Goal: Find specific page/section: Find specific page/section

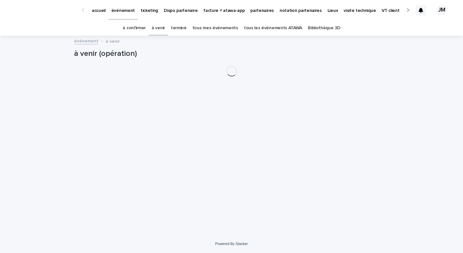
click at [269, 29] on link "tous les événements ATAWA" at bounding box center [273, 28] width 58 height 15
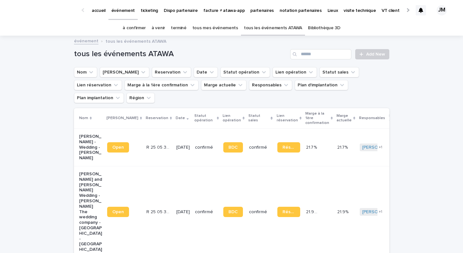
click at [156, 26] on link "à venir" at bounding box center [158, 28] width 14 height 15
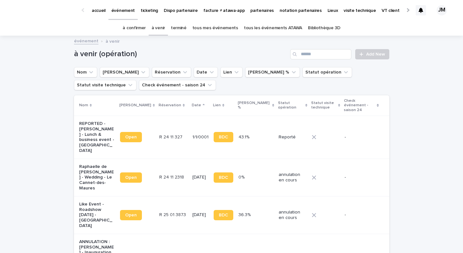
click at [263, 29] on link "tous les événements ATAWA" at bounding box center [273, 28] width 58 height 15
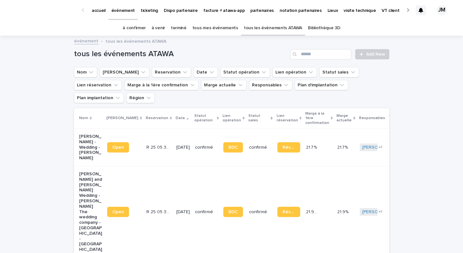
click at [310, 48] on div "tous les événements ATAWA Add New" at bounding box center [231, 51] width 315 height 31
click at [313, 55] on input "Search" at bounding box center [320, 54] width 61 height 10
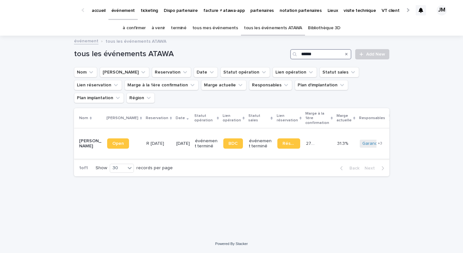
type input "******"
click at [223, 140] on div "BDC" at bounding box center [233, 143] width 21 height 15
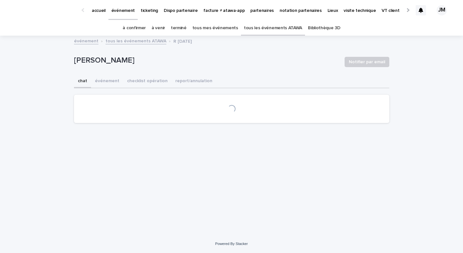
click at [134, 82] on button "checklist opération" at bounding box center [147, 82] width 48 height 14
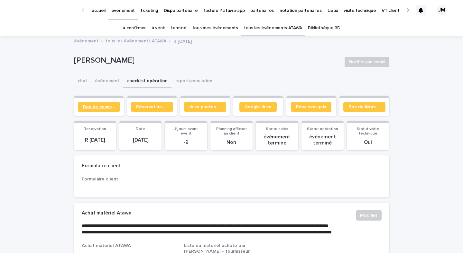
click at [89, 108] on span "Bon de commande" at bounding box center [99, 107] width 32 height 5
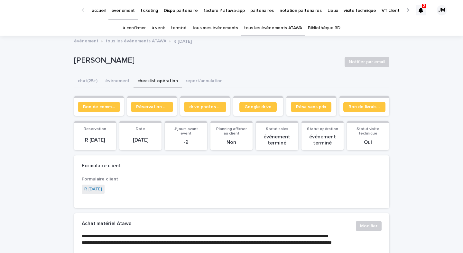
click at [245, 31] on link "tous les événements ATAWA" at bounding box center [273, 28] width 58 height 15
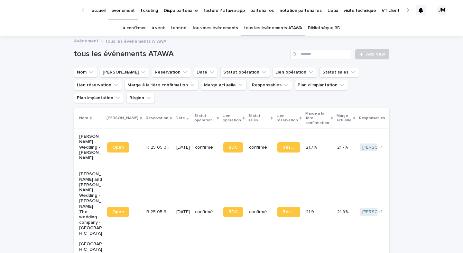
click at [419, 9] on icon at bounding box center [420, 10] width 5 height 5
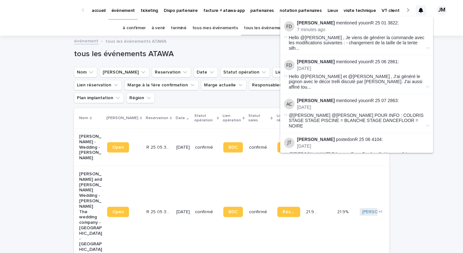
click at [241, 54] on h1 "tous les événements ATAWA" at bounding box center [181, 54] width 214 height 9
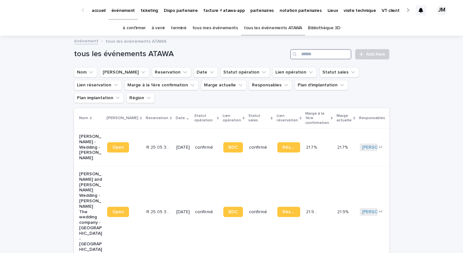
click at [315, 58] on input "Search" at bounding box center [320, 54] width 61 height 10
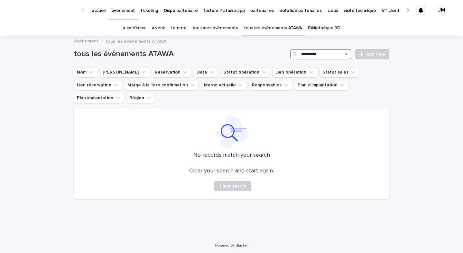
type input "*********"
click at [254, 9] on p "partenaires" at bounding box center [261, 7] width 23 height 14
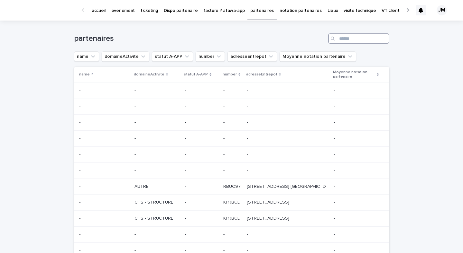
click at [343, 39] on input "Search" at bounding box center [358, 38] width 61 height 10
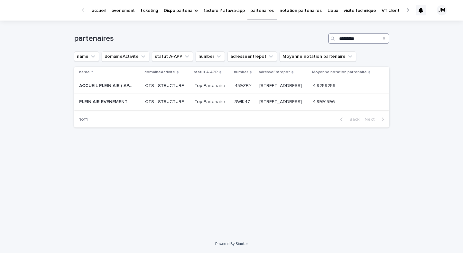
type input "*********"
click at [275, 107] on div "[STREET_ADDRESS][GEOGRAPHIC_DATA][STREET_ADDRESS]" at bounding box center [283, 102] width 48 height 11
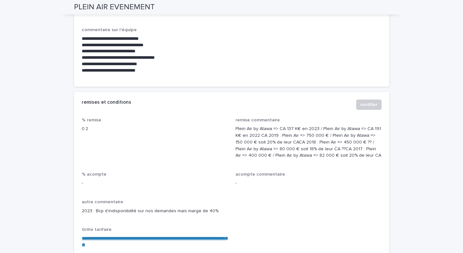
scroll to position [501, 0]
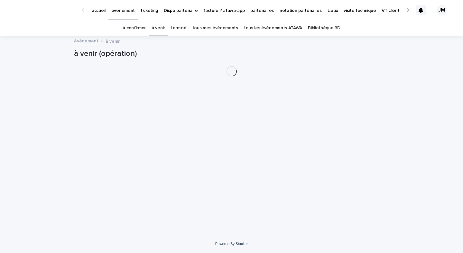
click at [280, 24] on link "tous les événements ATAWA" at bounding box center [273, 28] width 58 height 15
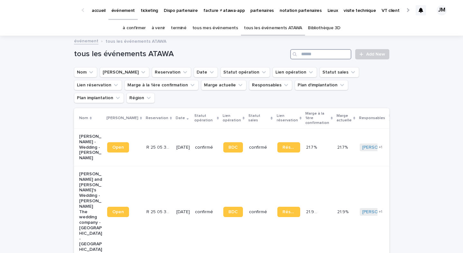
click at [315, 55] on input "Search" at bounding box center [320, 54] width 61 height 10
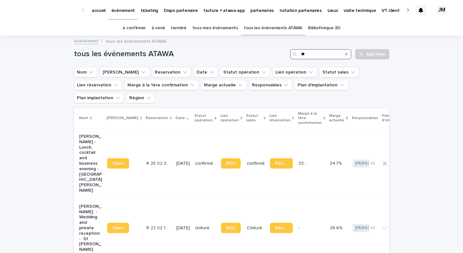
type input "*"
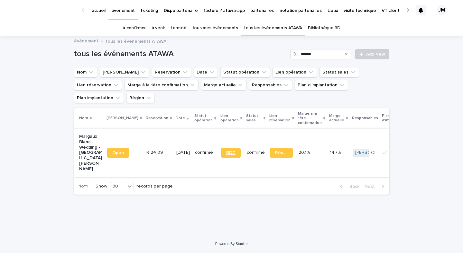
click at [221, 148] on link "BDC" at bounding box center [231, 153] width 20 height 10
click at [316, 51] on input "******" at bounding box center [320, 54] width 61 height 10
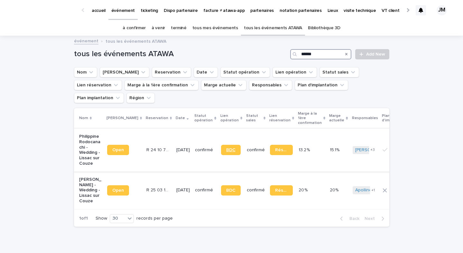
type input "******"
click at [226, 148] on span "BDC" at bounding box center [230, 150] width 9 height 5
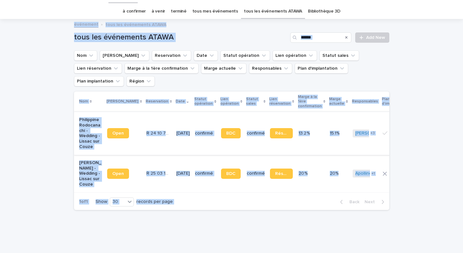
drag, startPoint x: 58, startPoint y: 22, endPoint x: 388, endPoint y: 200, distance: 374.3
click at [388, 200] on div "accueil événement ticketing Dispo partenaire facture ≠ atawa-app partenaires no…" at bounding box center [231, 124] width 463 height 283
click at [388, 200] on div "tous les événements ATAWA ****** Add New Nom Lien Stacker Reservation Date Stat…" at bounding box center [231, 118] width 315 height 196
drag, startPoint x: 388, startPoint y: 200, endPoint x: 26, endPoint y: 26, distance: 401.2
click at [26, 26] on div "accueil événement ticketing Dispo partenaire facture ≠ atawa-app partenaires no…" at bounding box center [231, 124] width 463 height 283
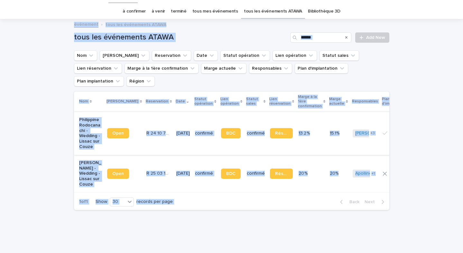
click at [26, 26] on div "événement tous les événements ATAWA" at bounding box center [231, 24] width 463 height 9
